Goal: Information Seeking & Learning: Understand process/instructions

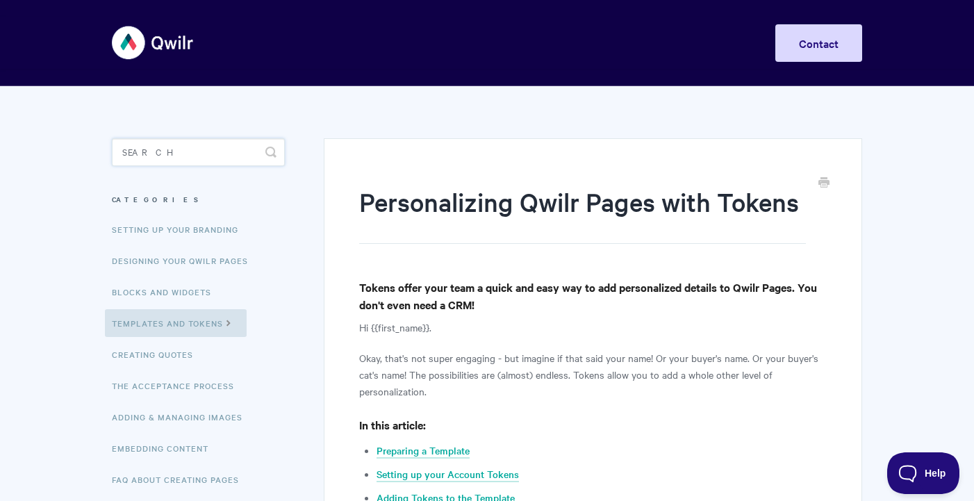
click at [207, 149] on input "Search" at bounding box center [198, 152] width 173 height 28
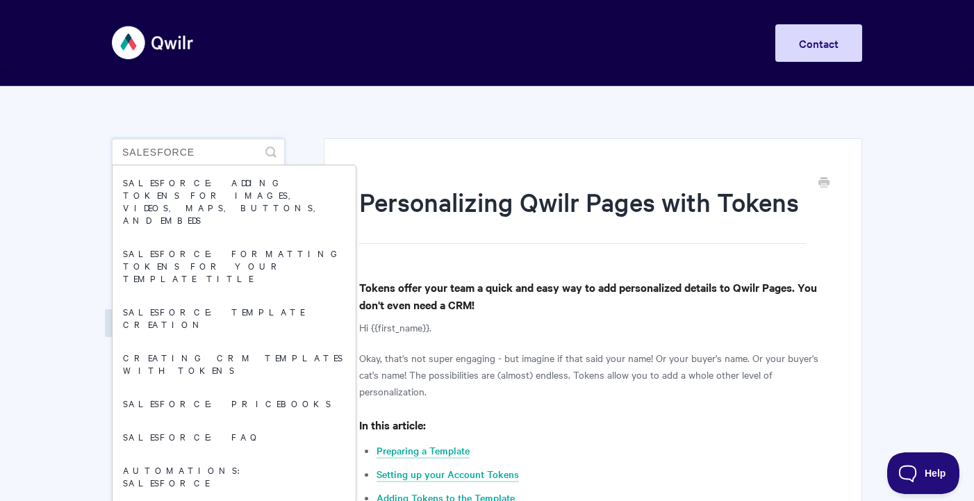
type input "salesforce"
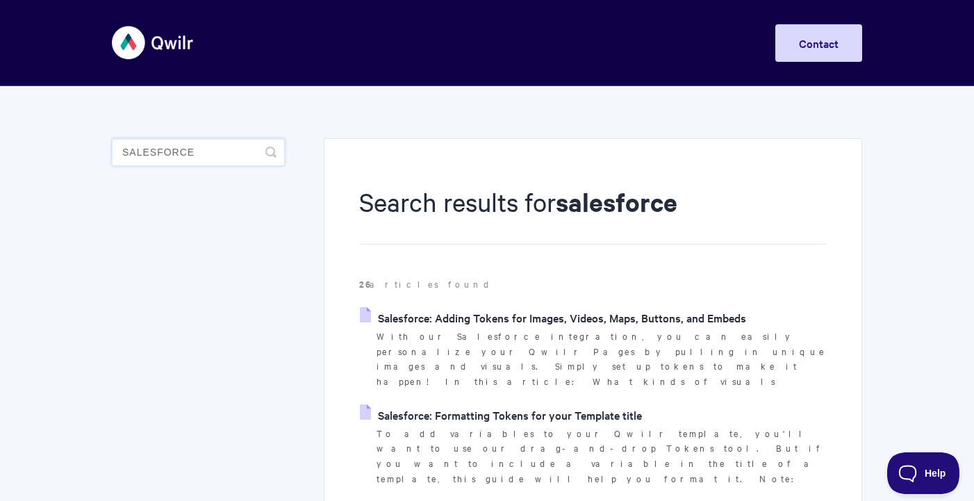
click at [219, 151] on input "salesforce" at bounding box center [198, 152] width 173 height 28
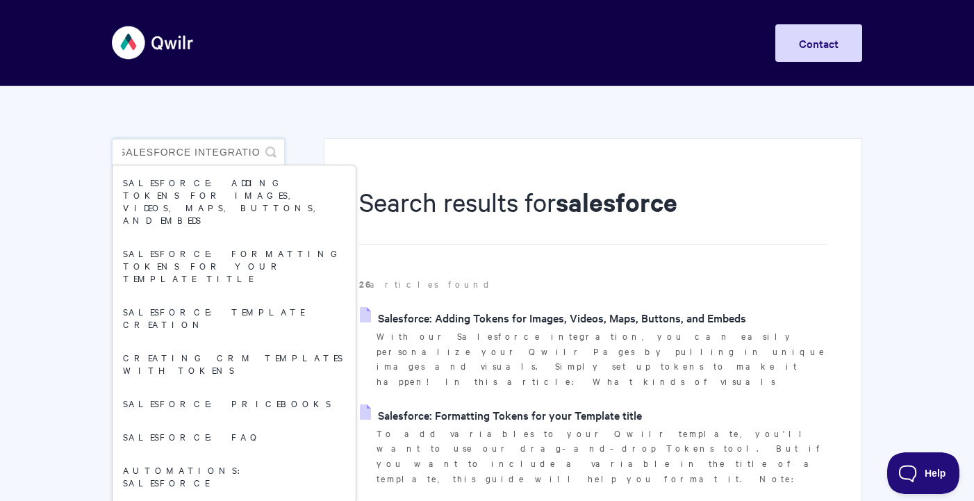
scroll to position [0, 11]
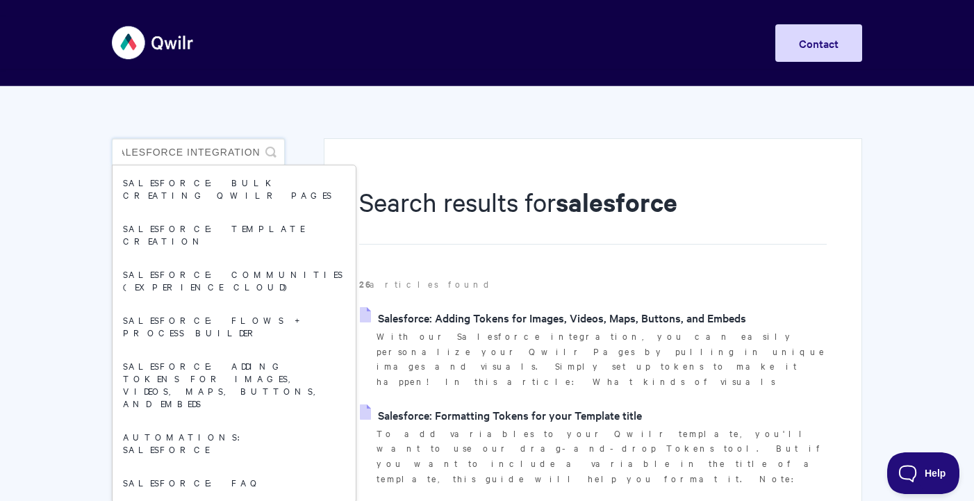
type input "salesforce integration"
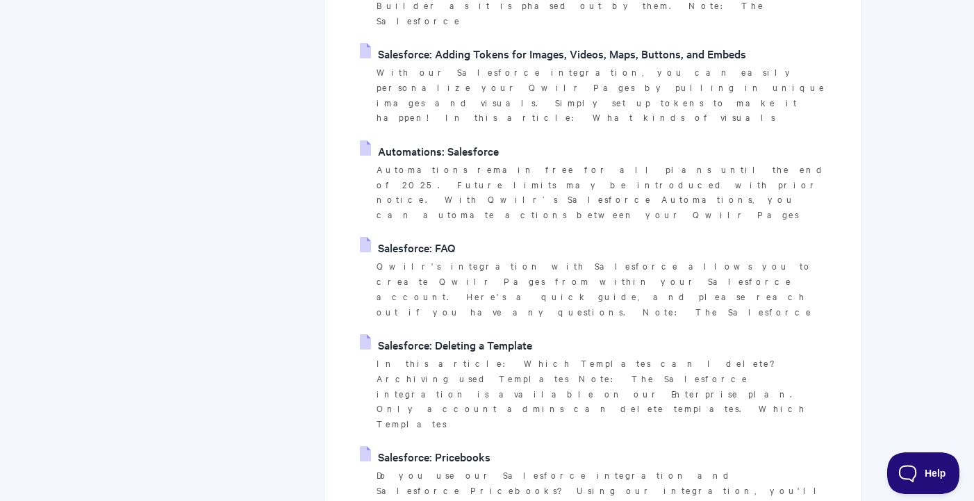
scroll to position [690, 0]
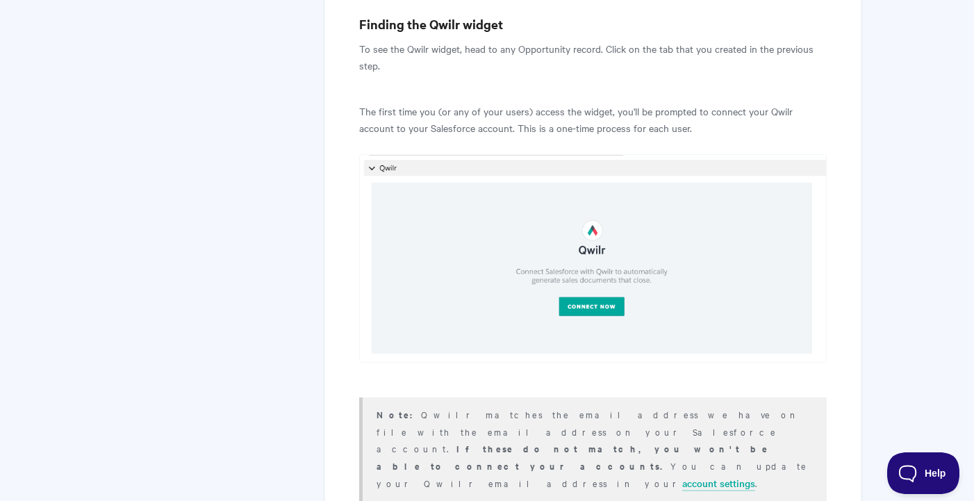
scroll to position [3789, 0]
